Goal: Information Seeking & Learning: Learn about a topic

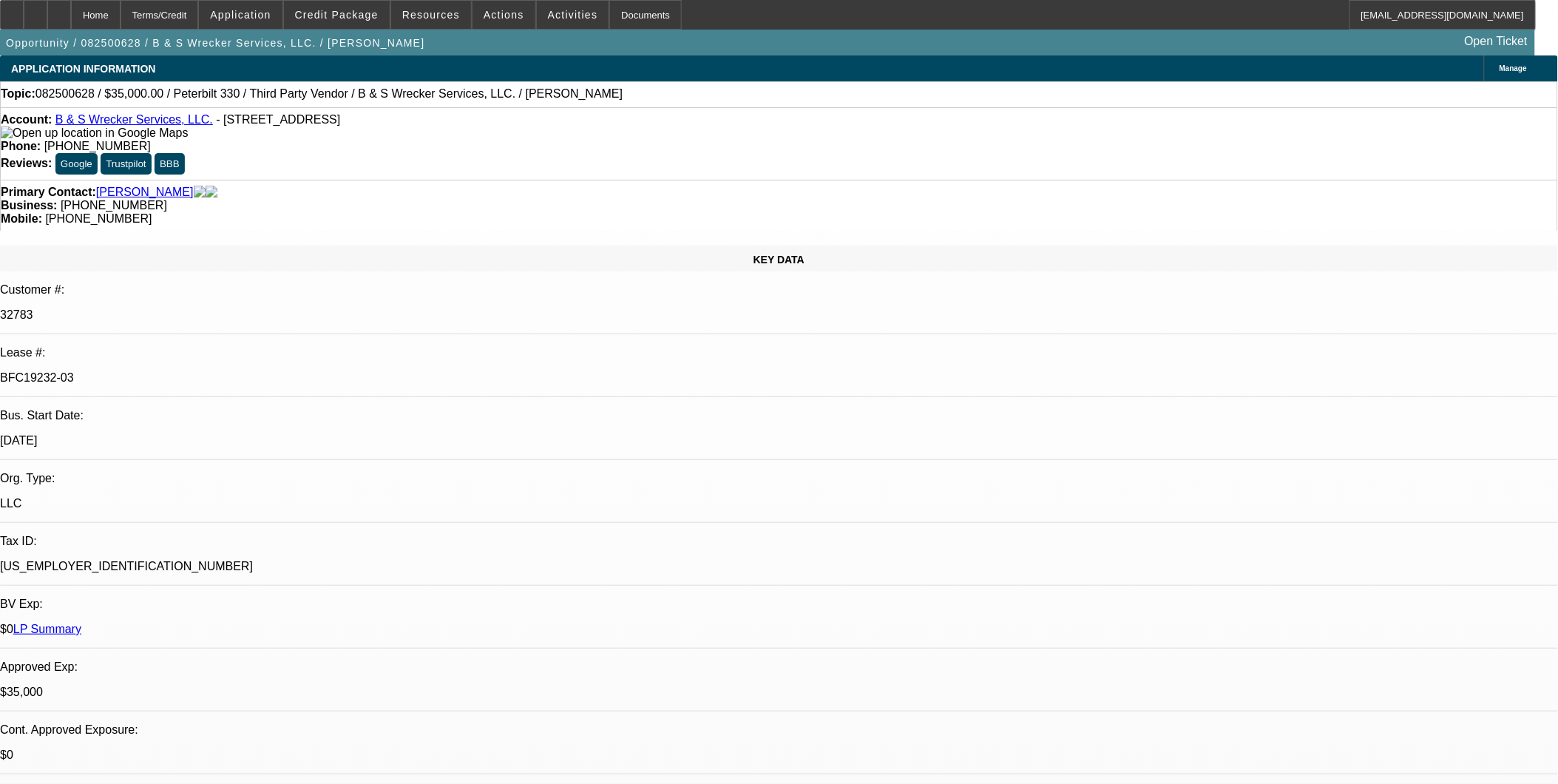
select select "0"
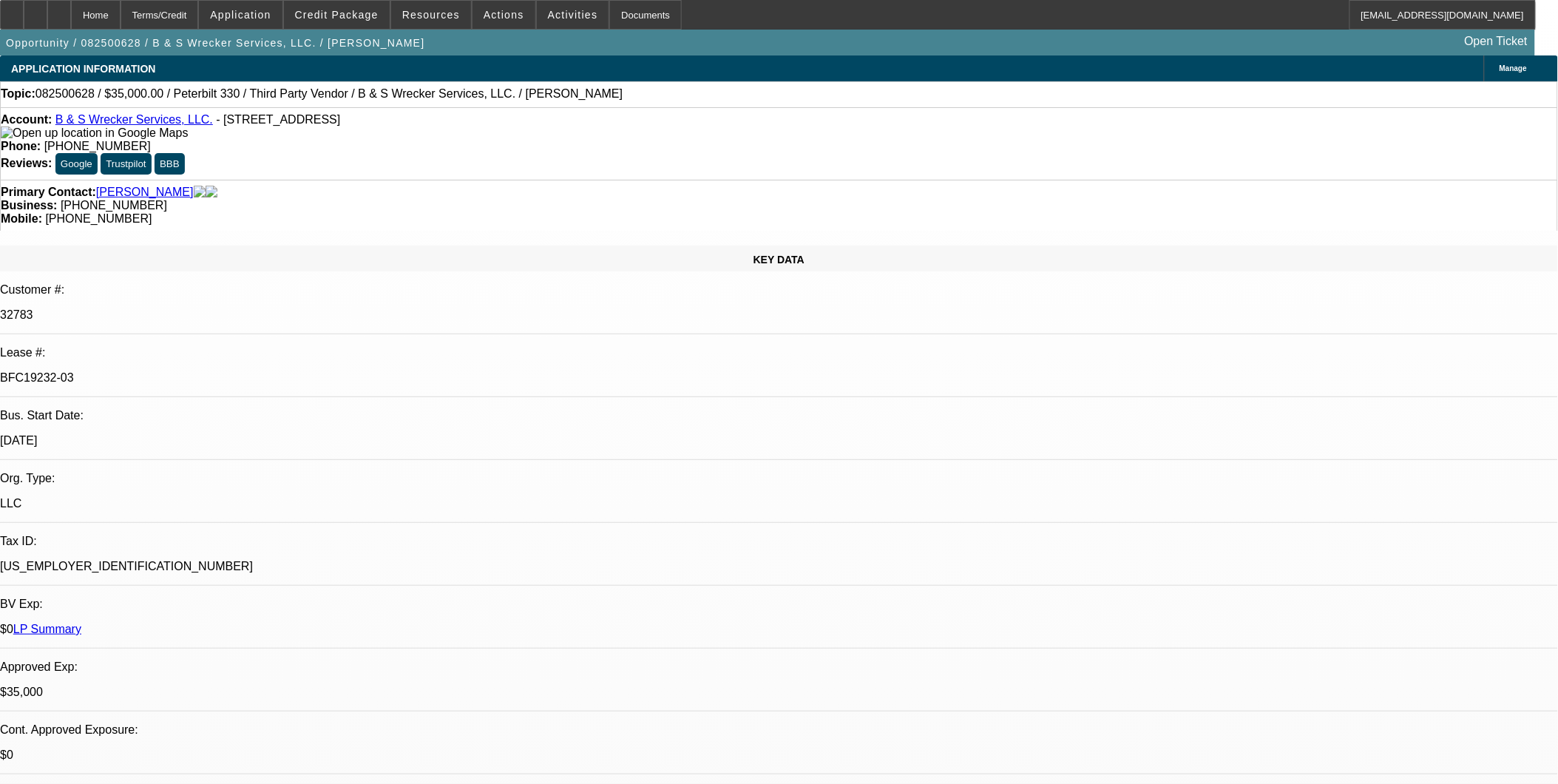
select select "0"
select select "1"
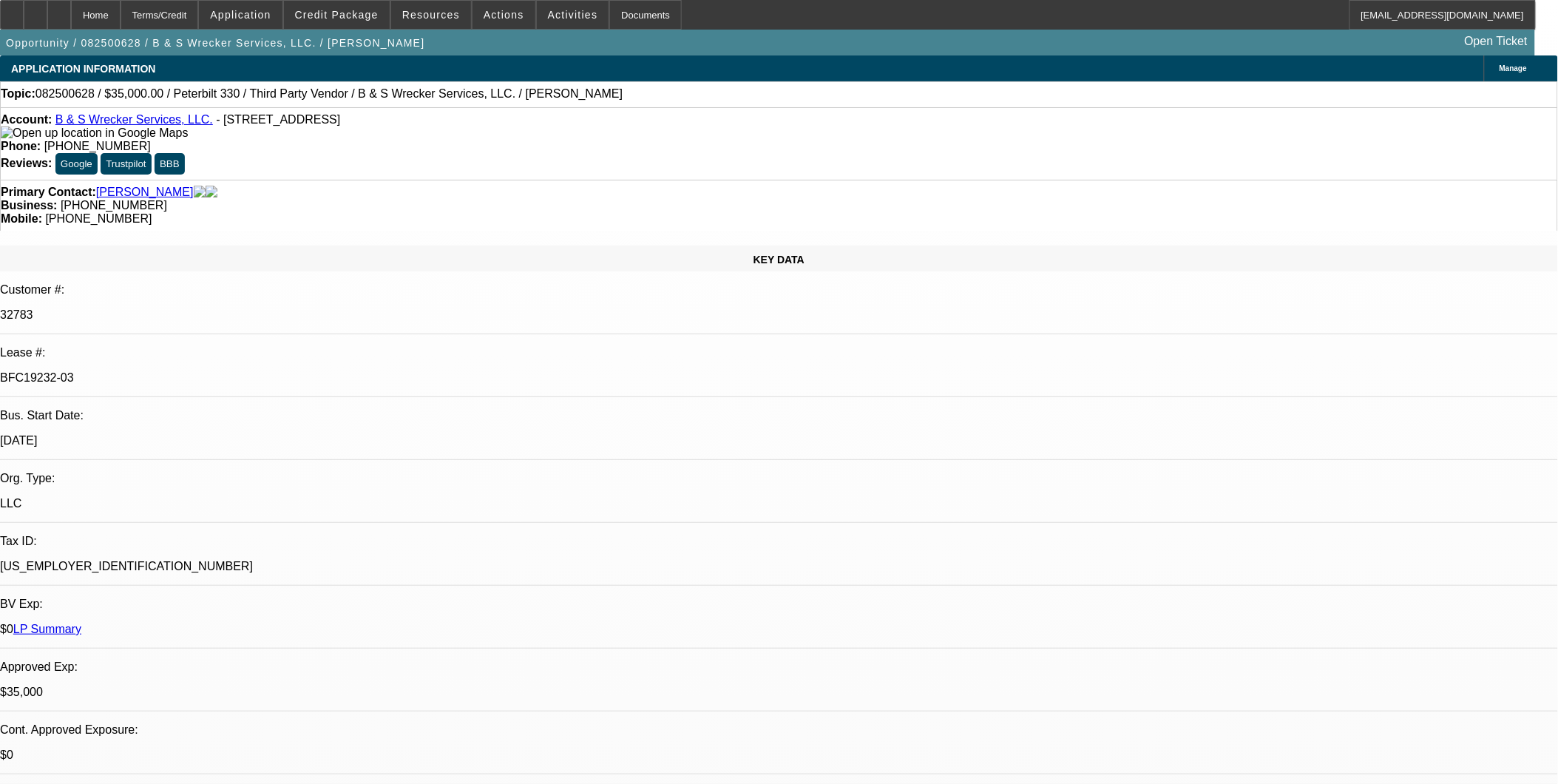
select select "1"
select select "6"
select select "1"
select select "6"
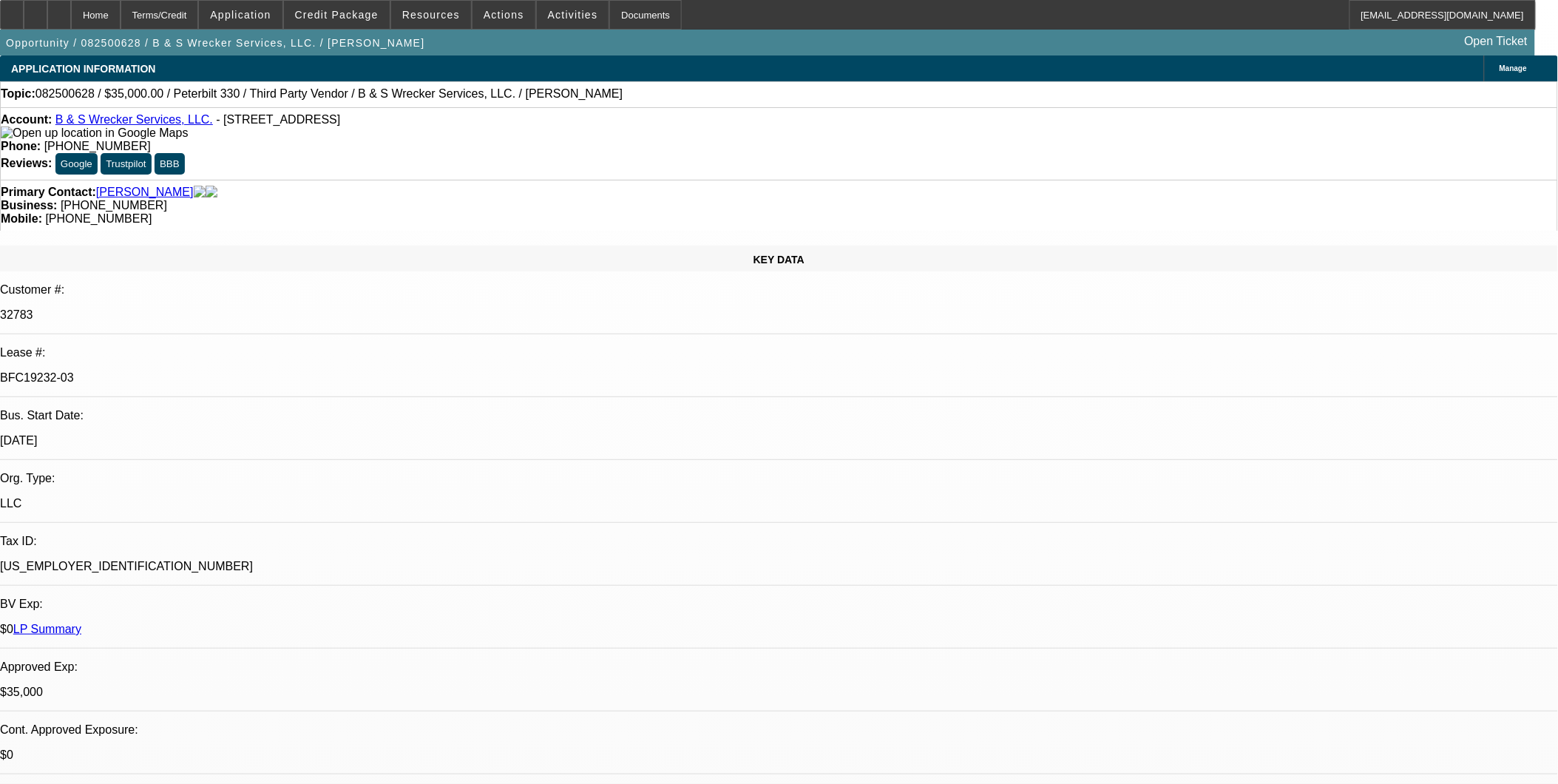
select select "1"
select select "6"
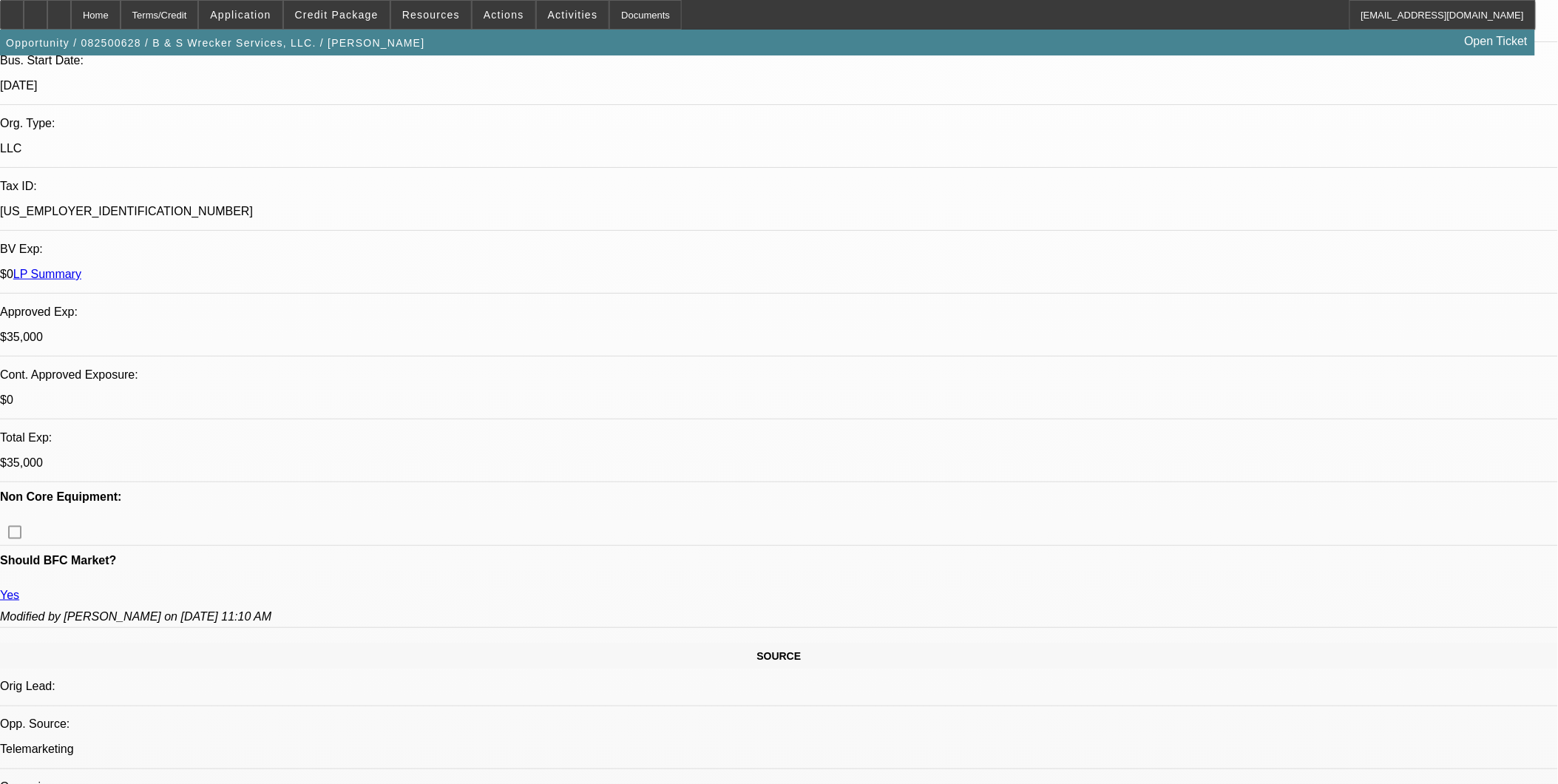
scroll to position [410, 0]
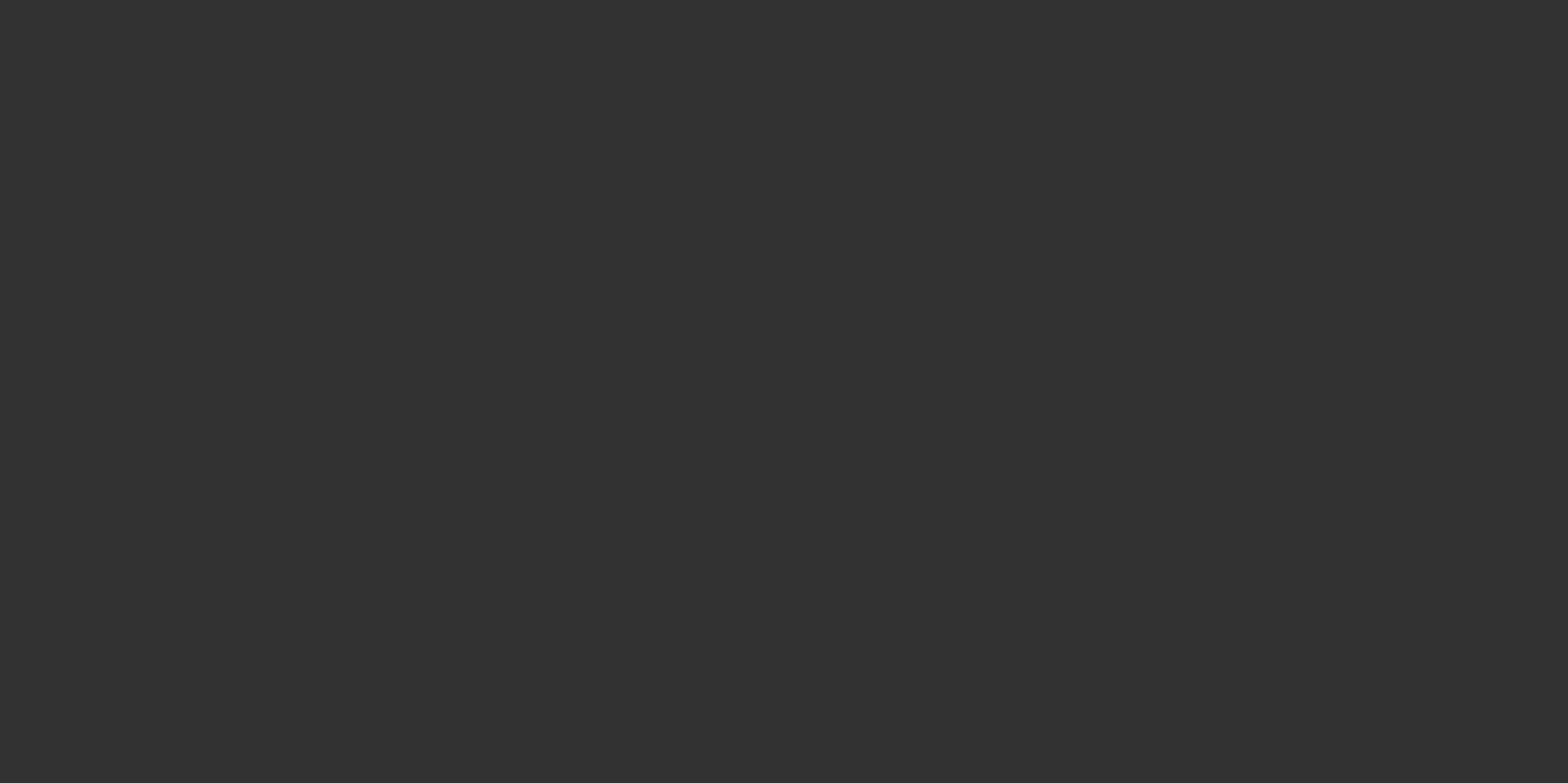
select select "0"
select select "3"
select select "0"
select select "6"
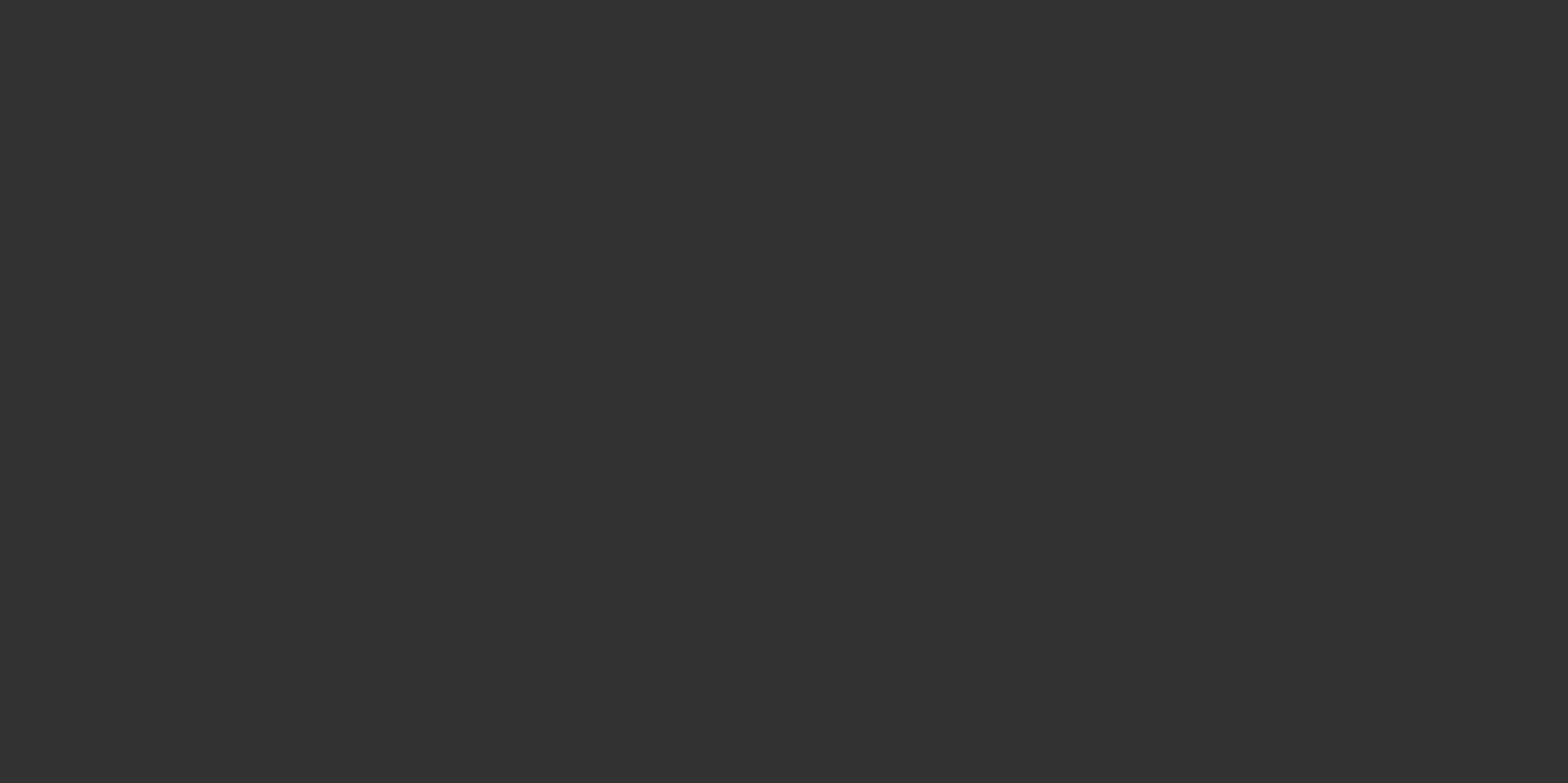
select select "0"
select select "3"
select select "0"
select select "6"
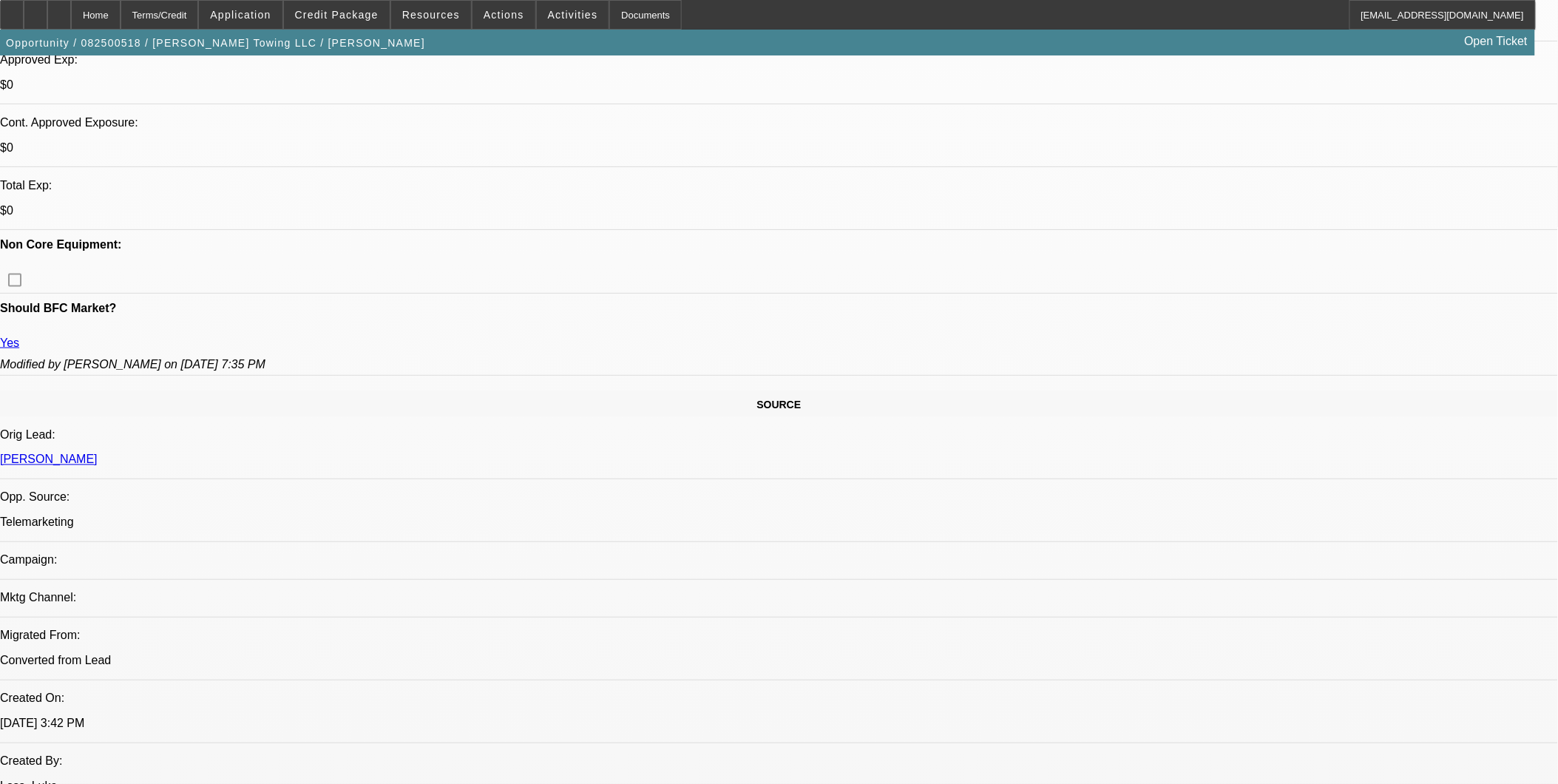
scroll to position [574, 0]
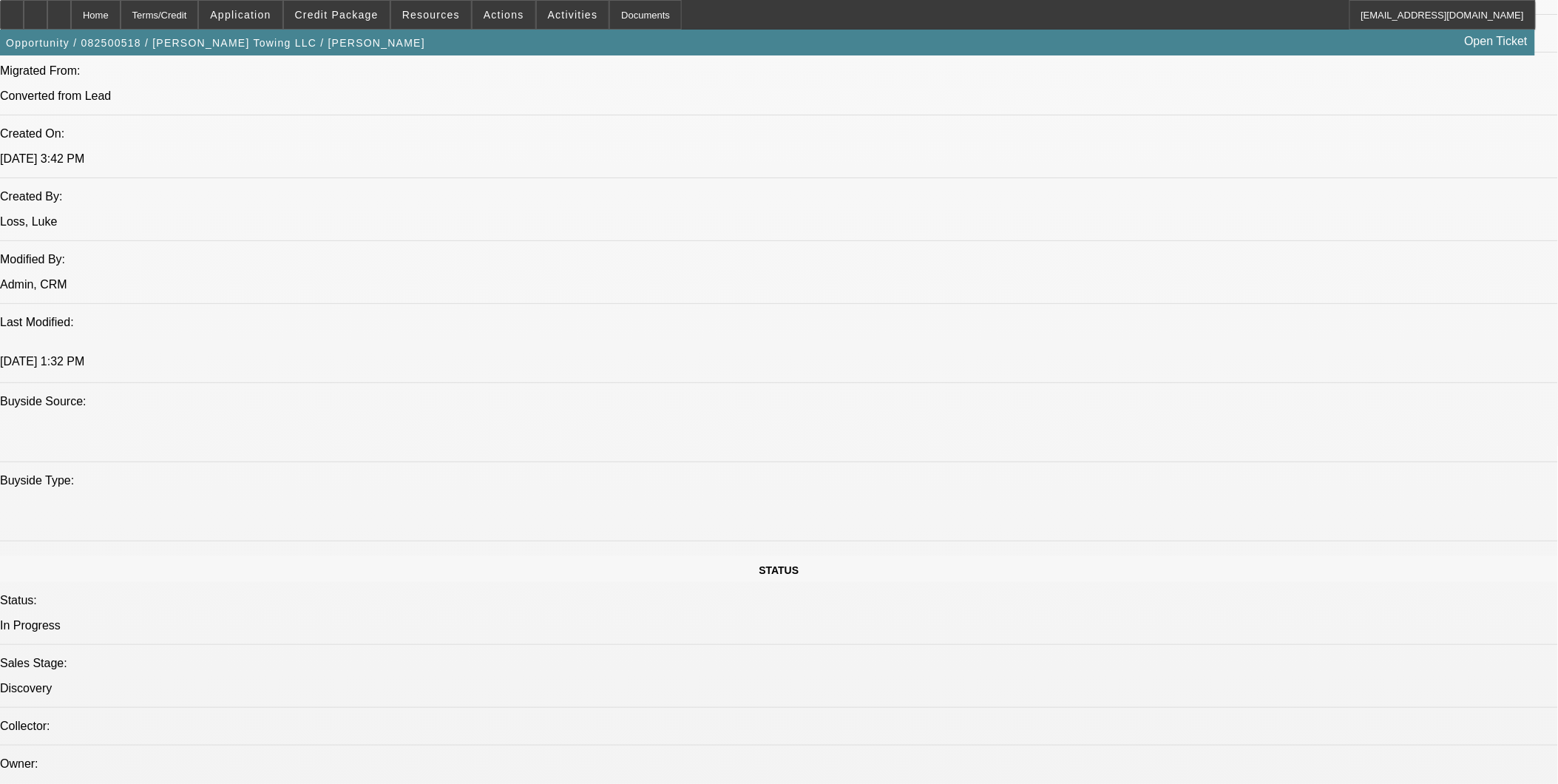
scroll to position [1150, 0]
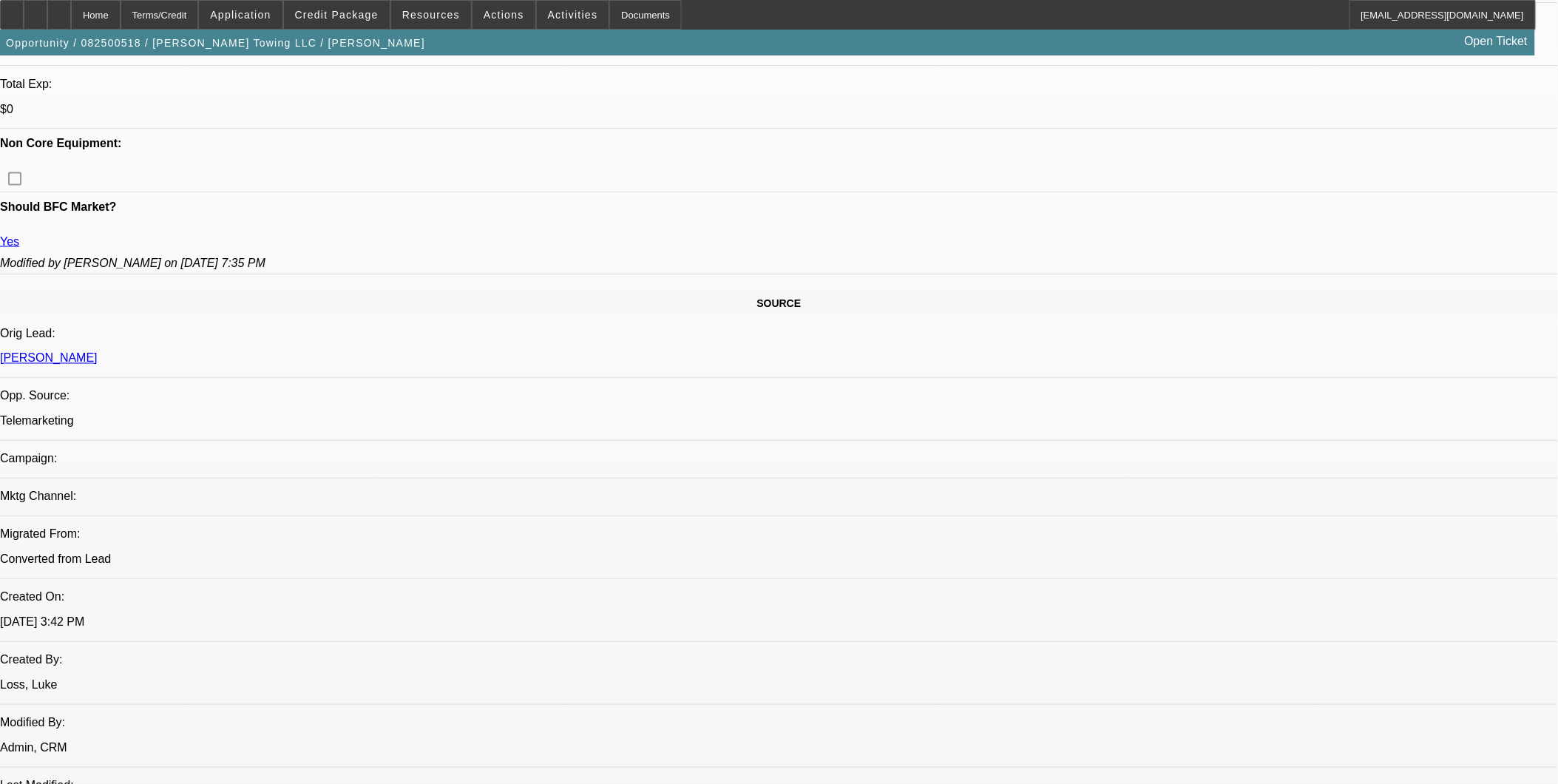
scroll to position [657, 0]
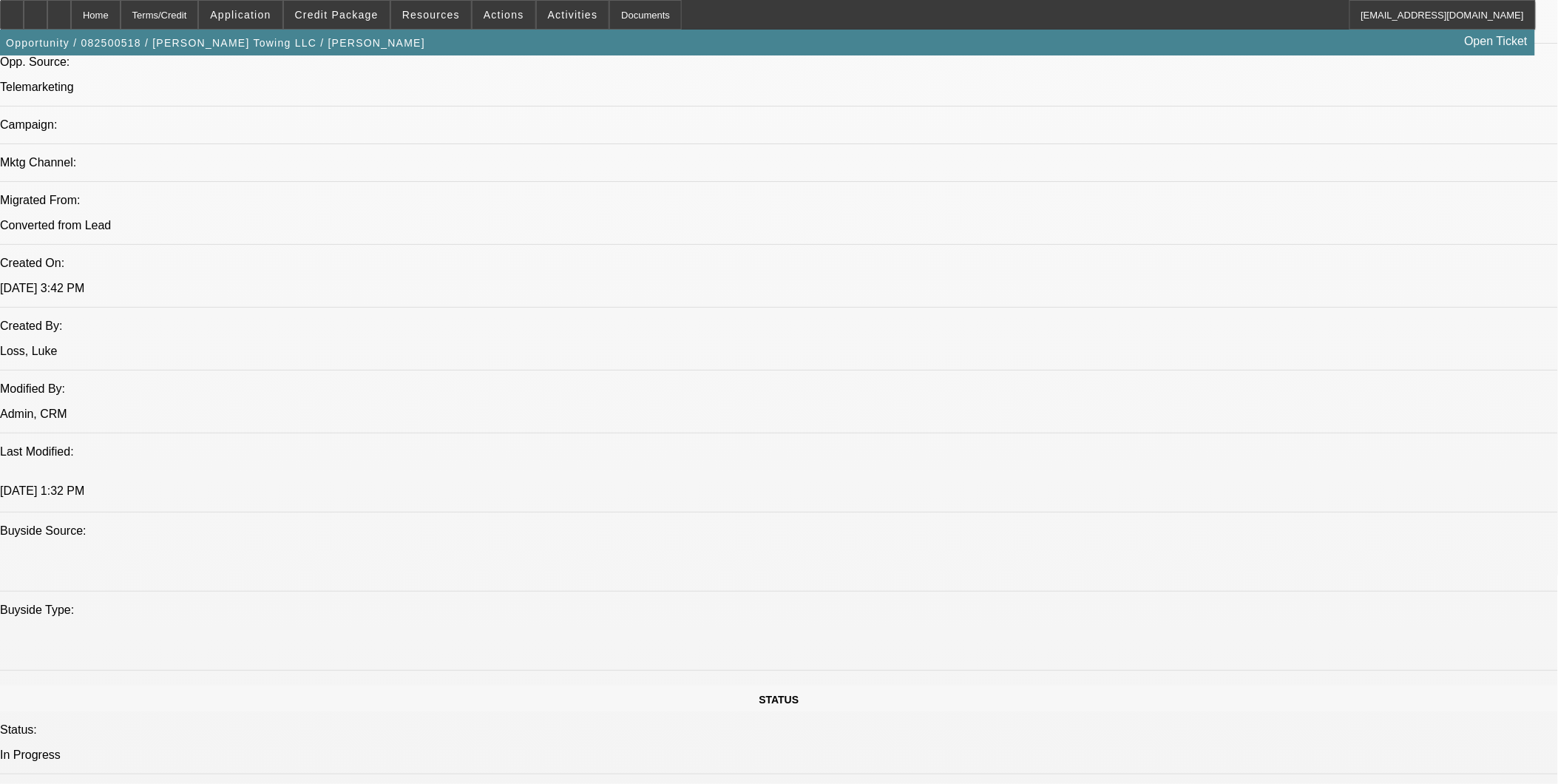
scroll to position [1067, 0]
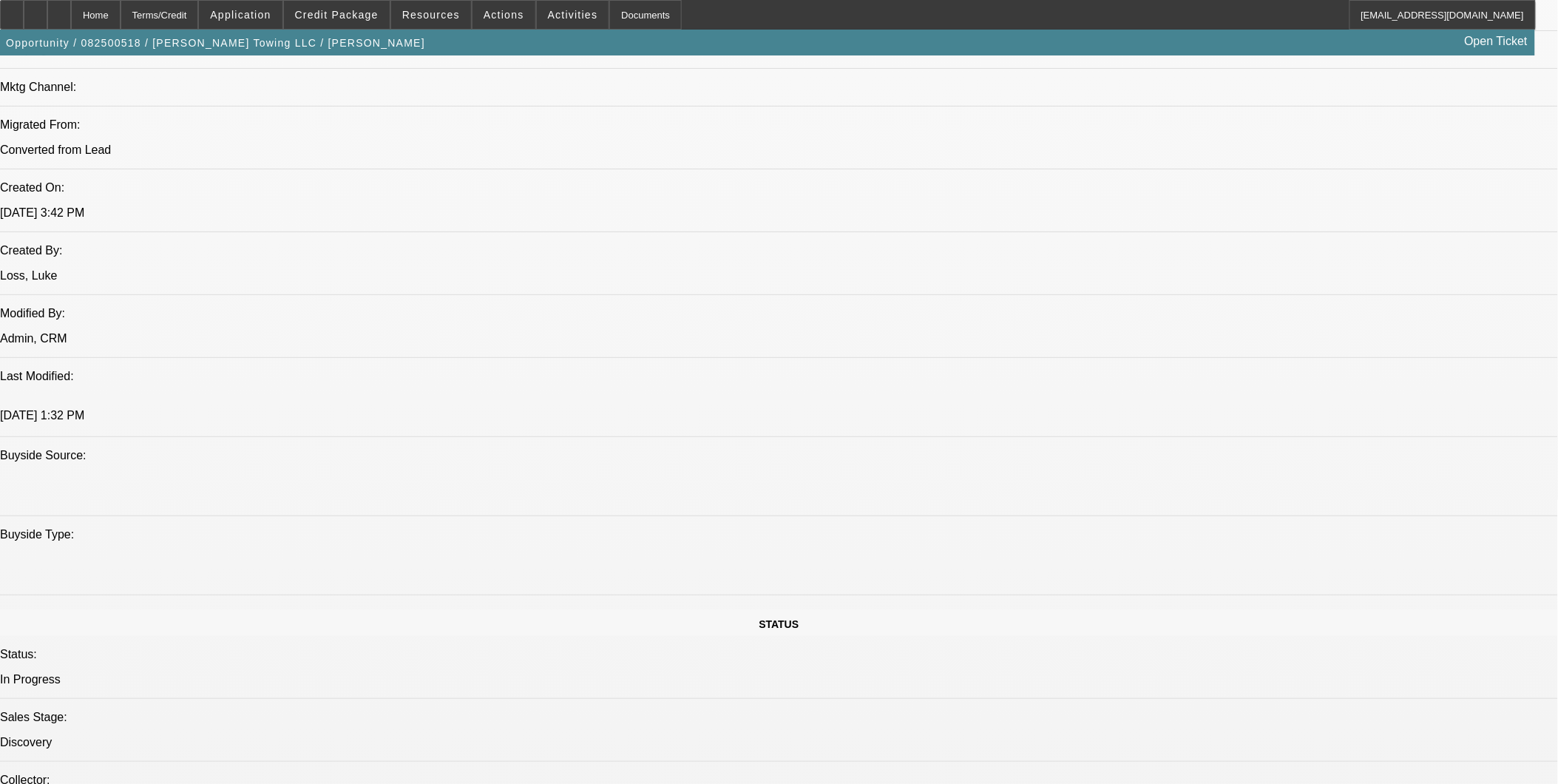
drag, startPoint x: 780, startPoint y: 357, endPoint x: 806, endPoint y: 441, distance: 87.9
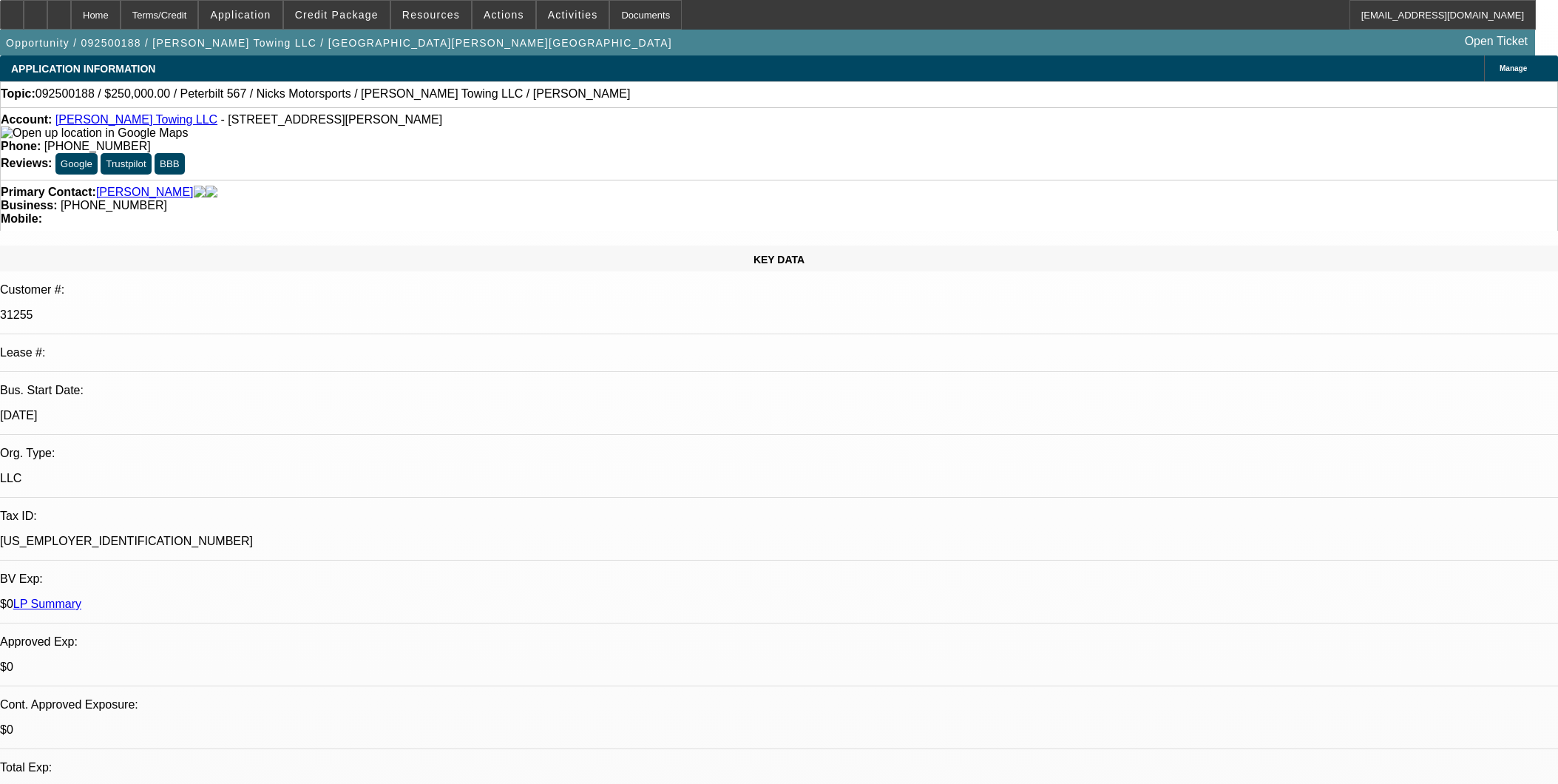
select select "0"
select select "2"
select select "0"
select select "6"
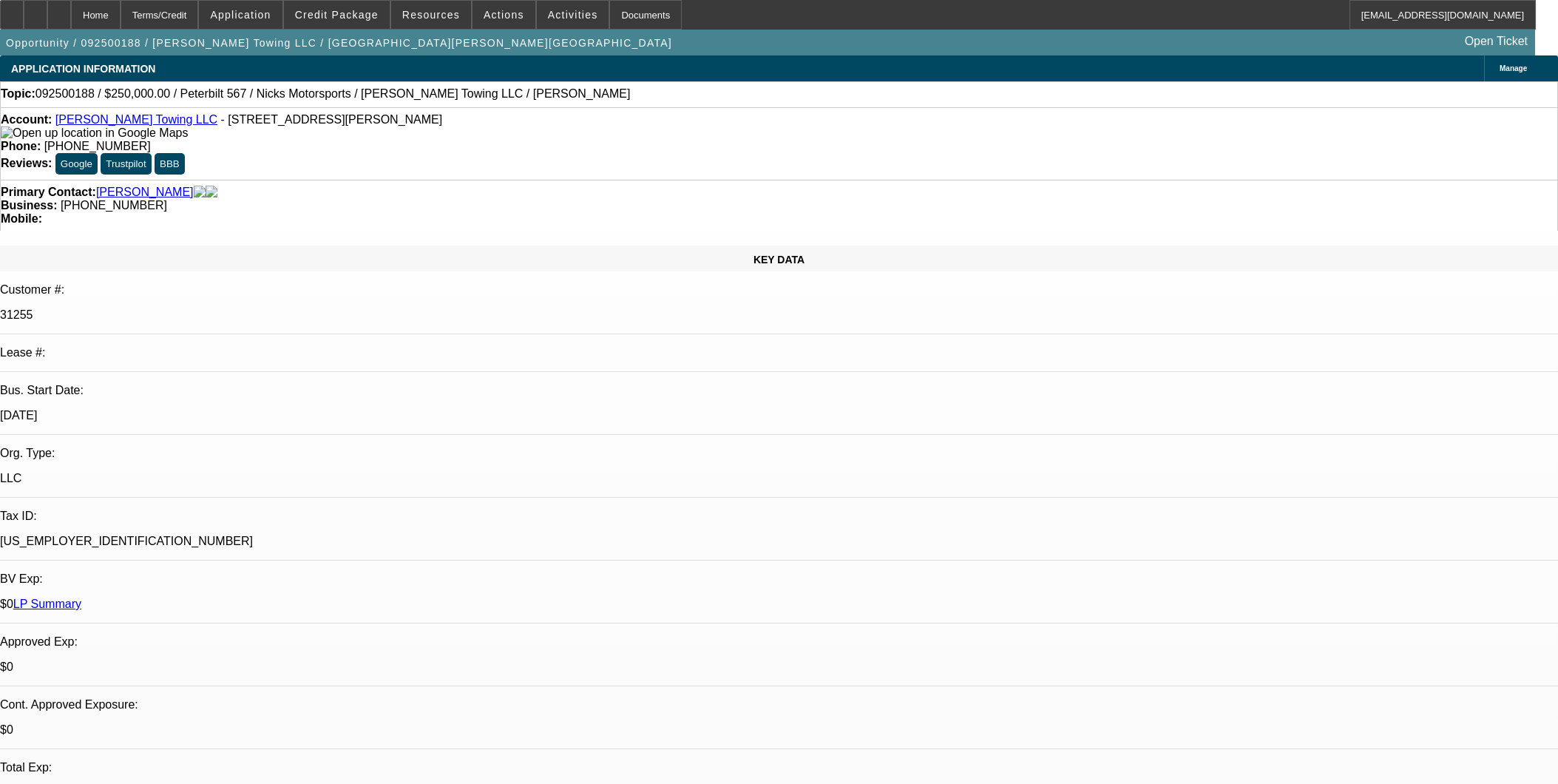
select select "0"
select select "2"
select select "0"
select select "6"
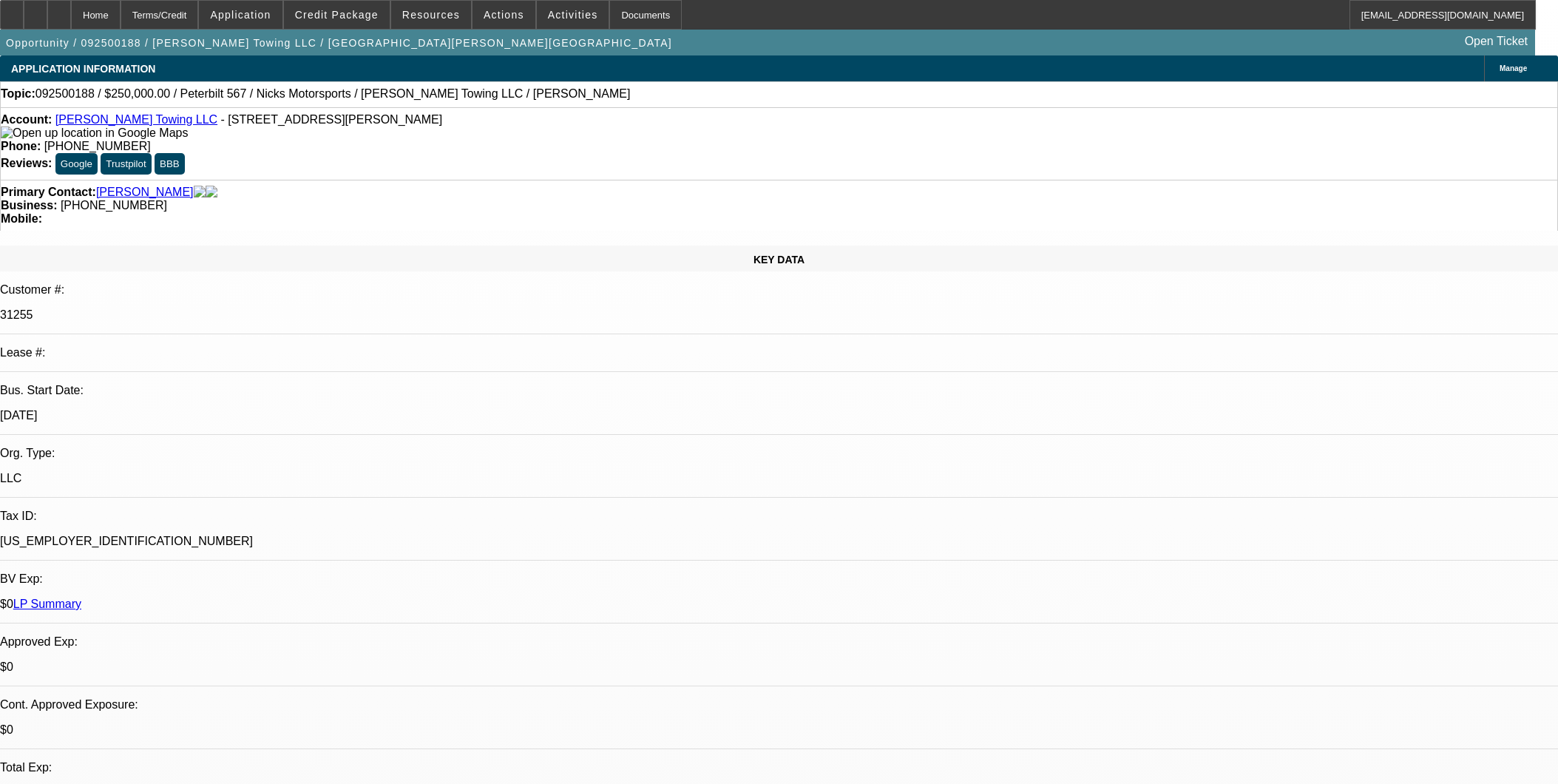
select select "0"
select select "2"
select select "0"
select select "6"
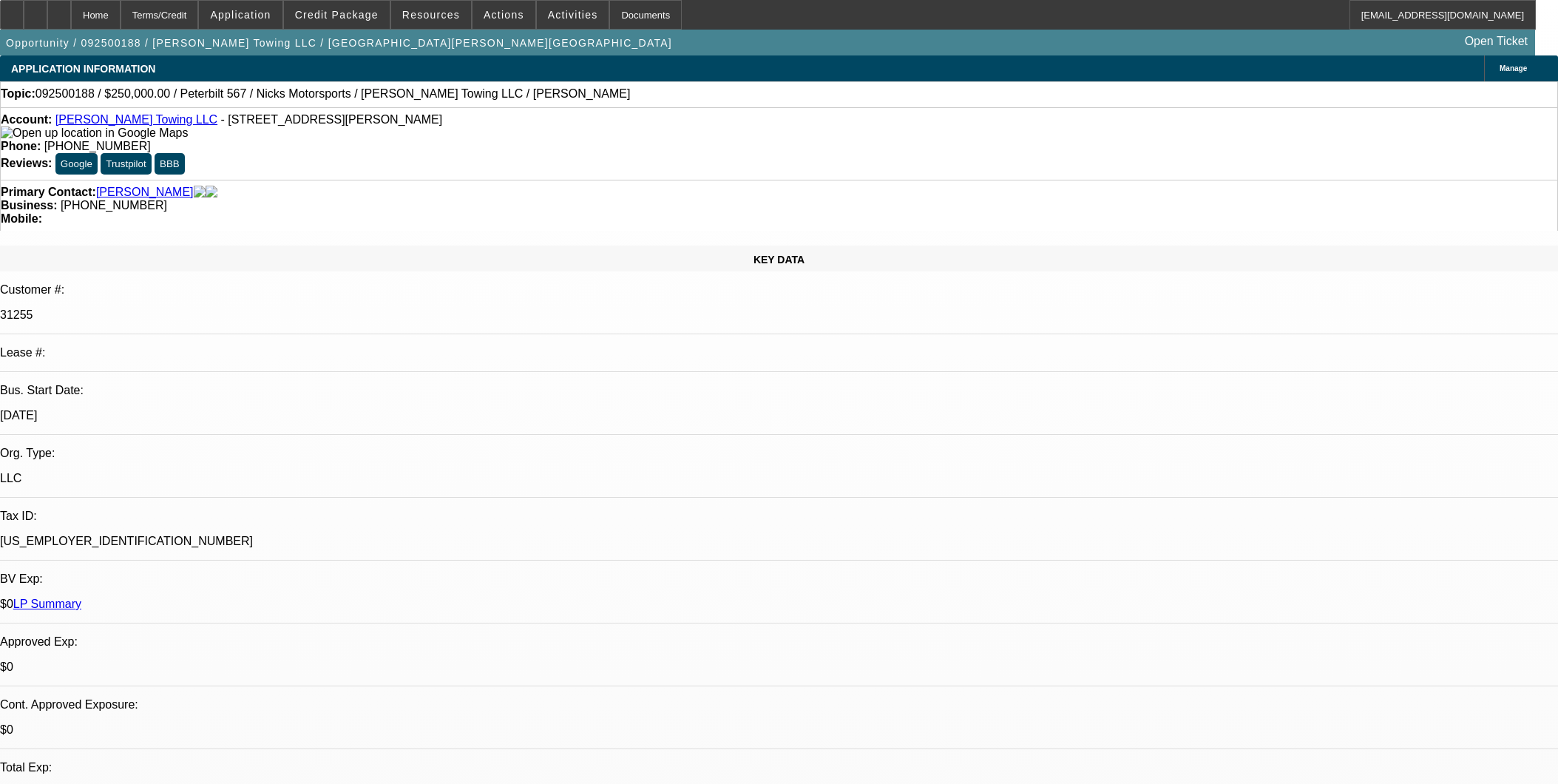
select select "0"
select select "2"
select select "0"
select select "6"
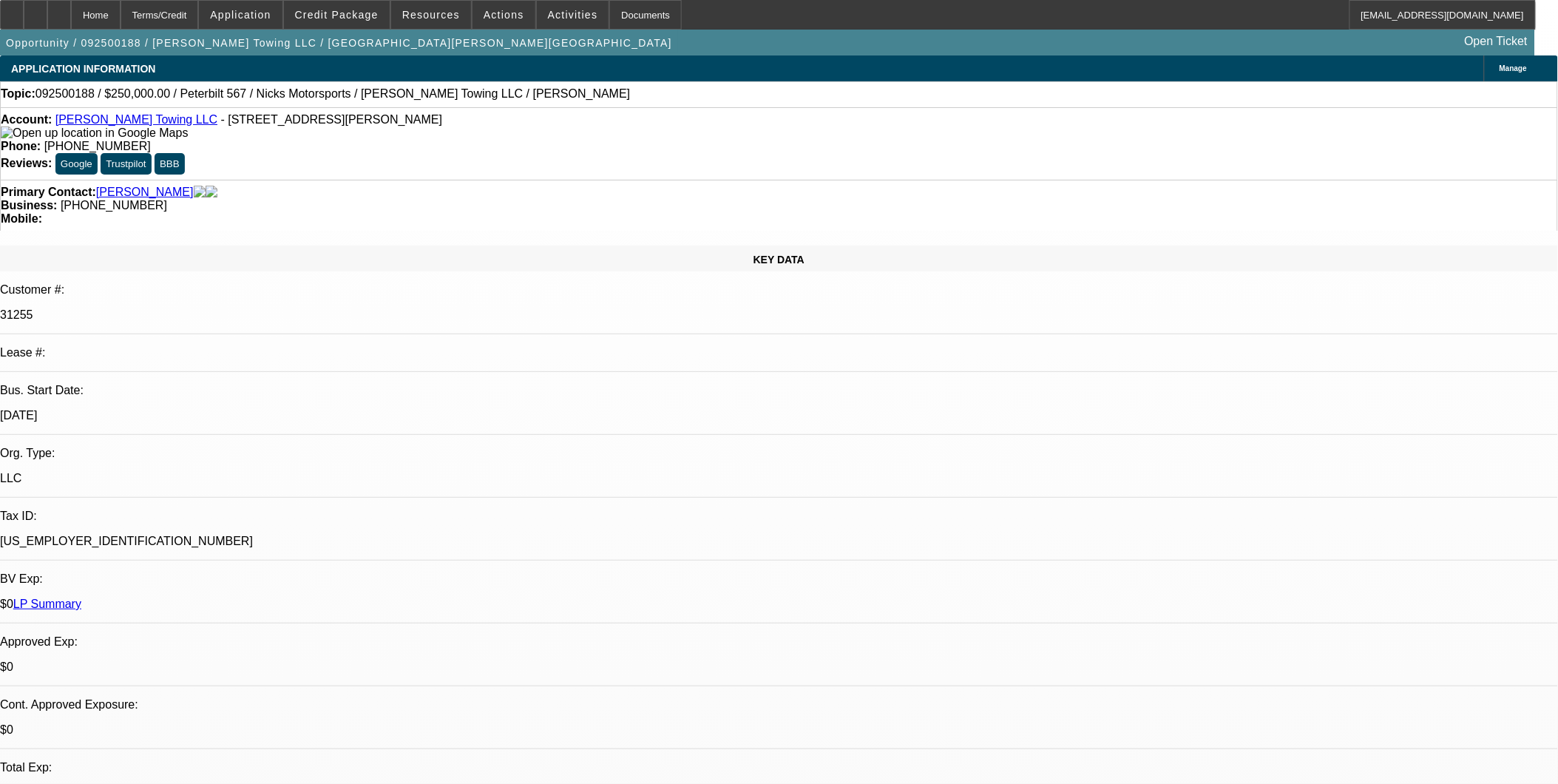
scroll to position [410, 0]
